Goal: Find specific page/section: Find specific page/section

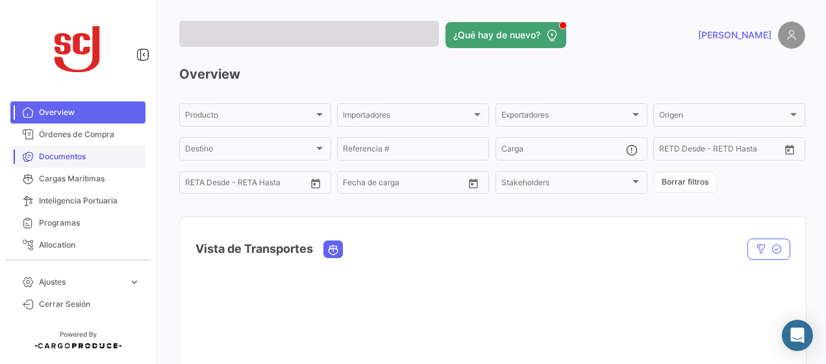
click at [71, 156] on span "Documentos" at bounding box center [89, 157] width 101 height 12
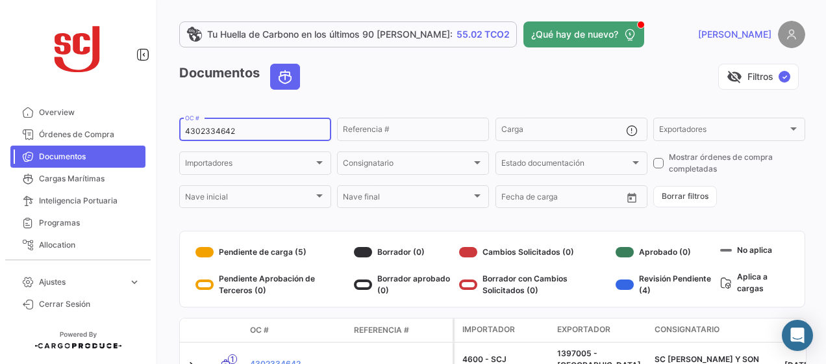
click at [211, 137] on div "4302334642 OC #" at bounding box center [255, 128] width 140 height 25
click at [212, 133] on input "4302334642" at bounding box center [255, 131] width 140 height 9
paste input "27210"
type input "4302327210"
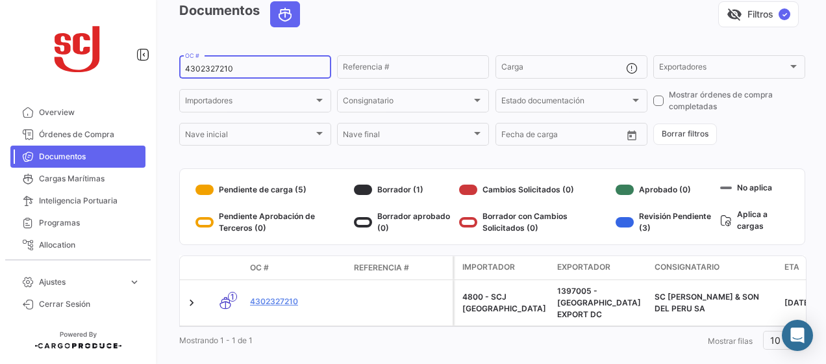
scroll to position [74, 0]
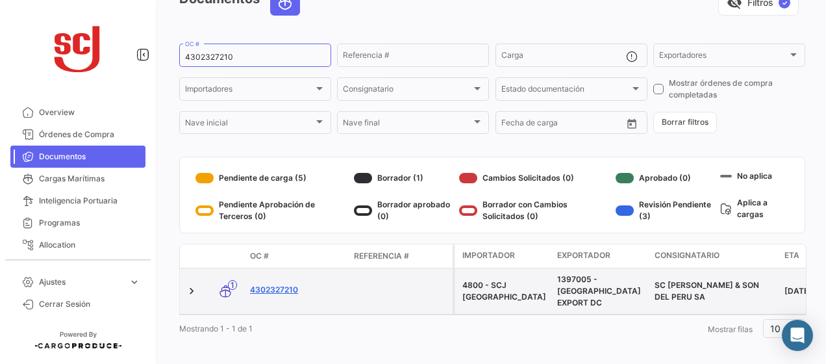
click at [271, 284] on link "4302327210" at bounding box center [296, 290] width 93 height 12
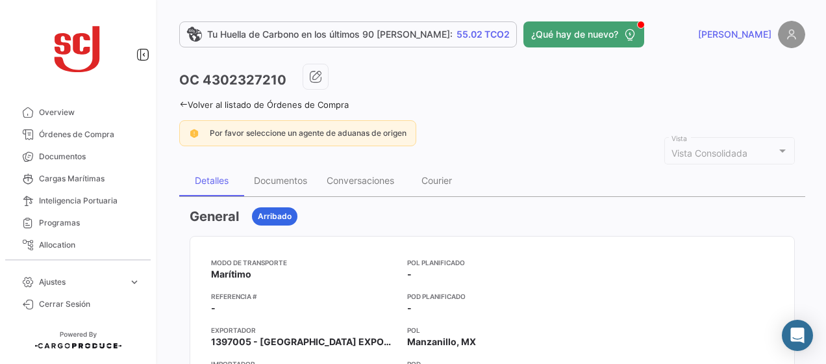
click at [295, 184] on div "Documentos" at bounding box center [280, 180] width 73 height 31
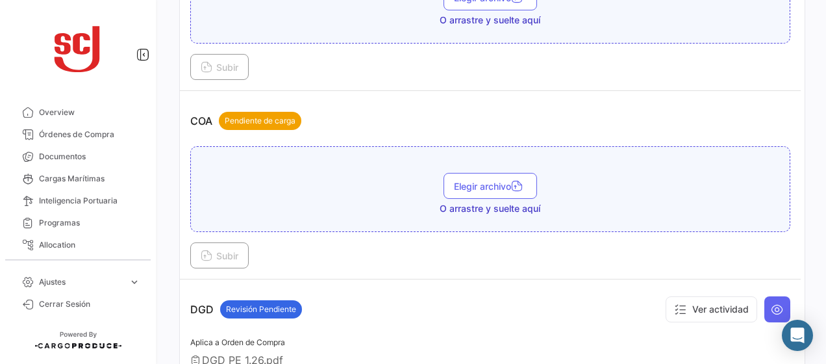
scroll to position [651, 0]
